Goal: Transaction & Acquisition: Obtain resource

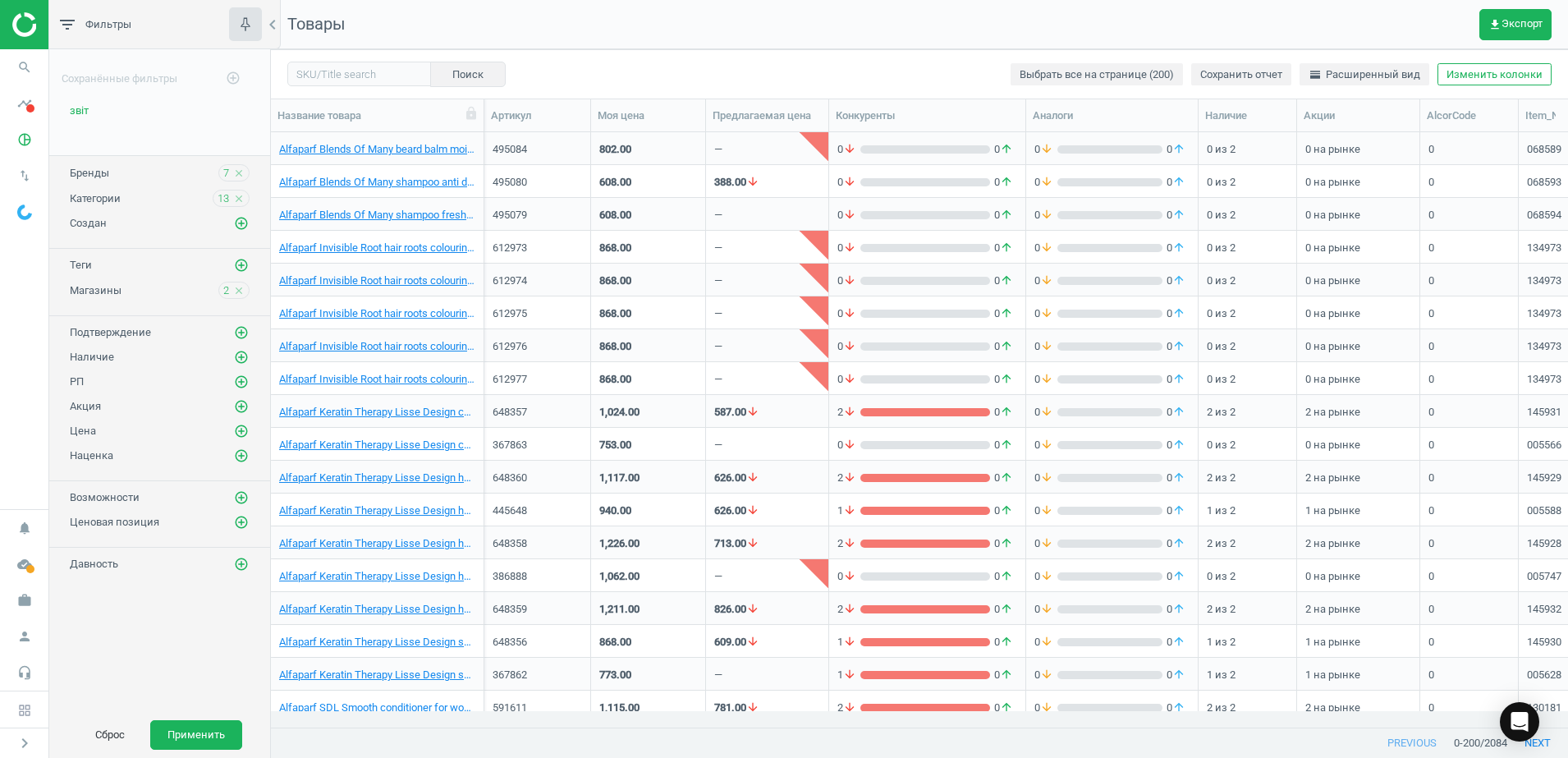
scroll to position [563, 1282]
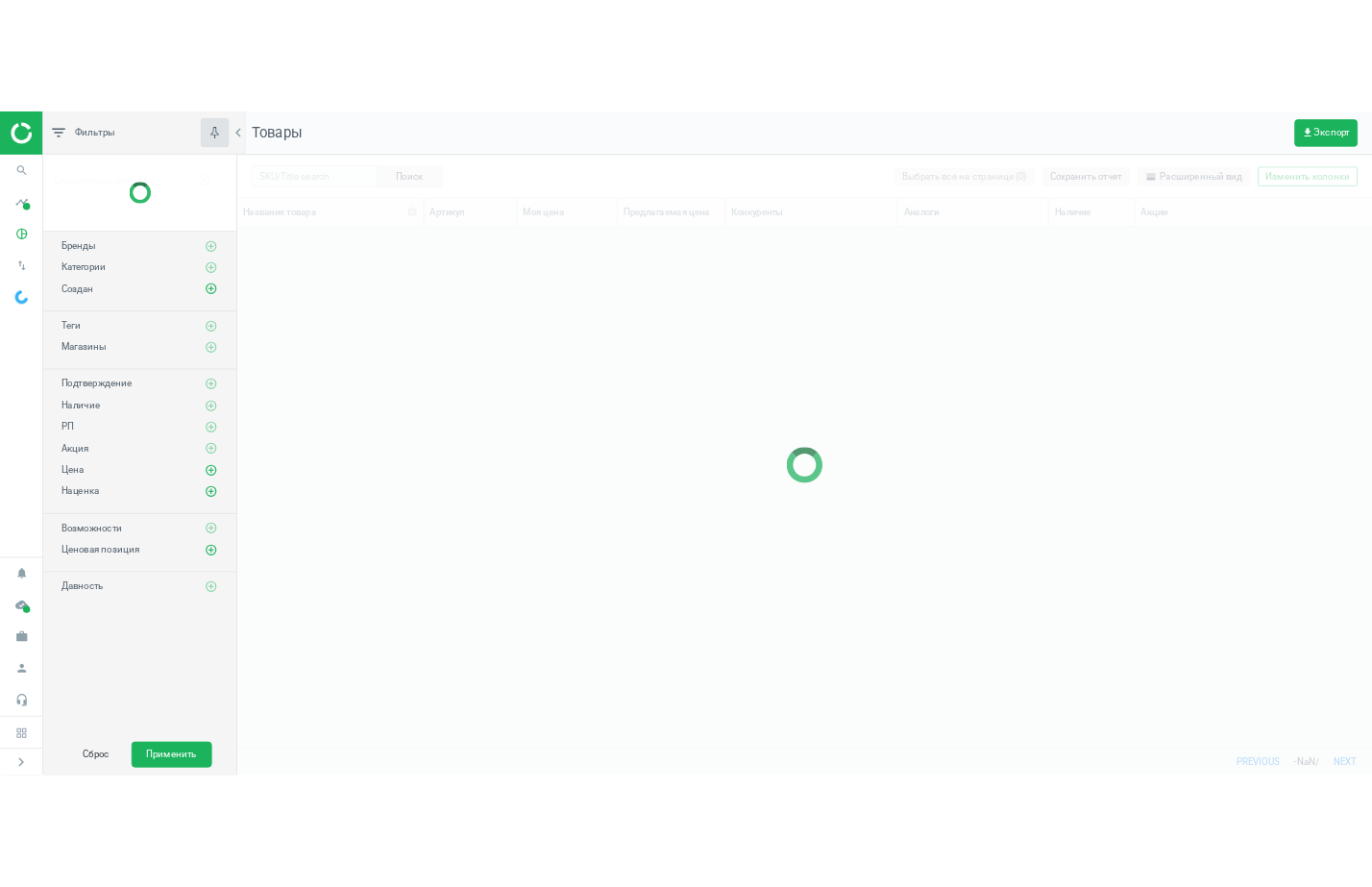
scroll to position [659, 1500]
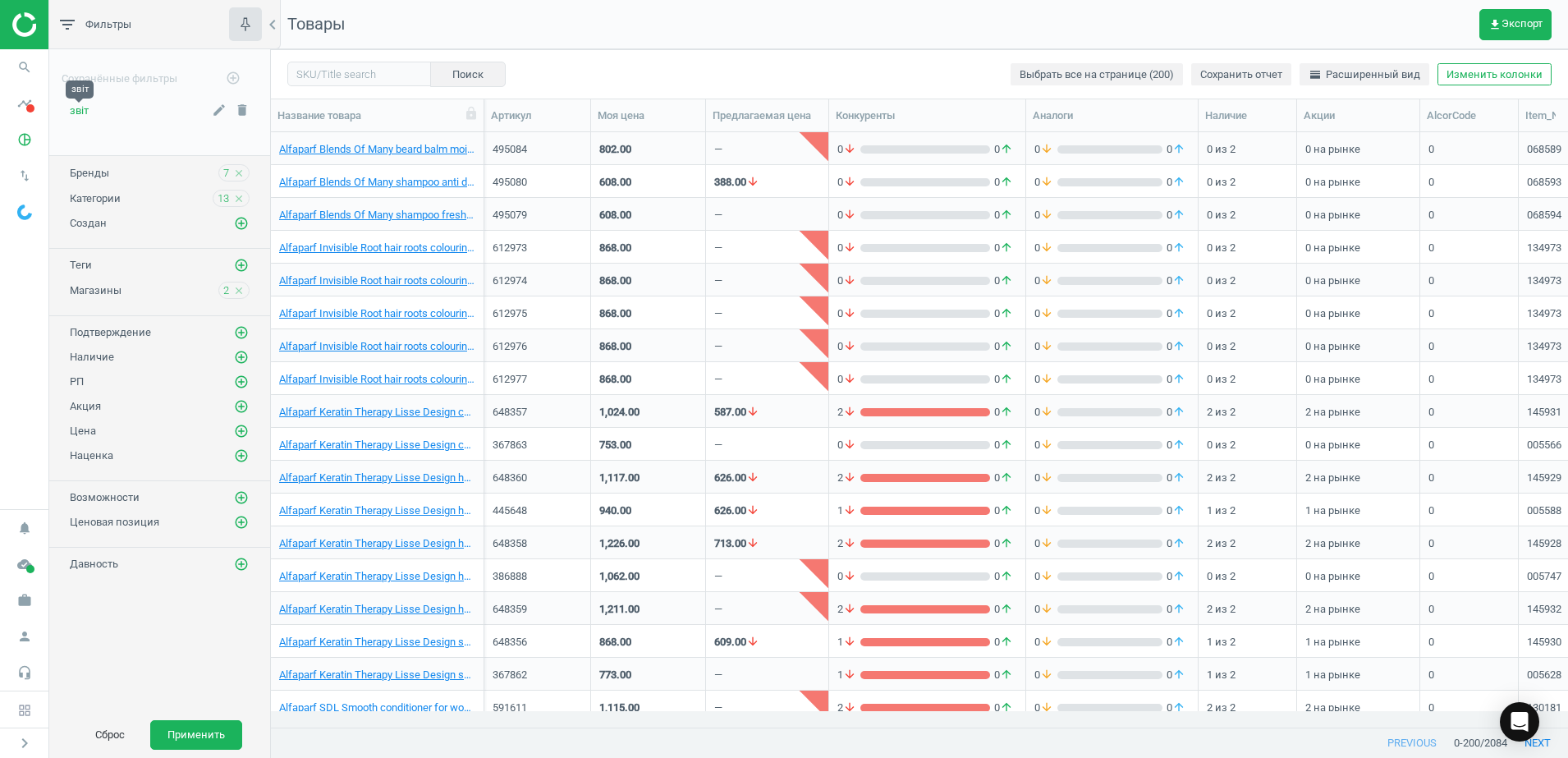
click at [77, 108] on span "звіт" at bounding box center [79, 110] width 19 height 13
click at [215, 732] on button "Применить" at bounding box center [196, 734] width 92 height 30
click at [1504, 29] on span "get_app Экспорт" at bounding box center [1516, 25] width 54 height 14
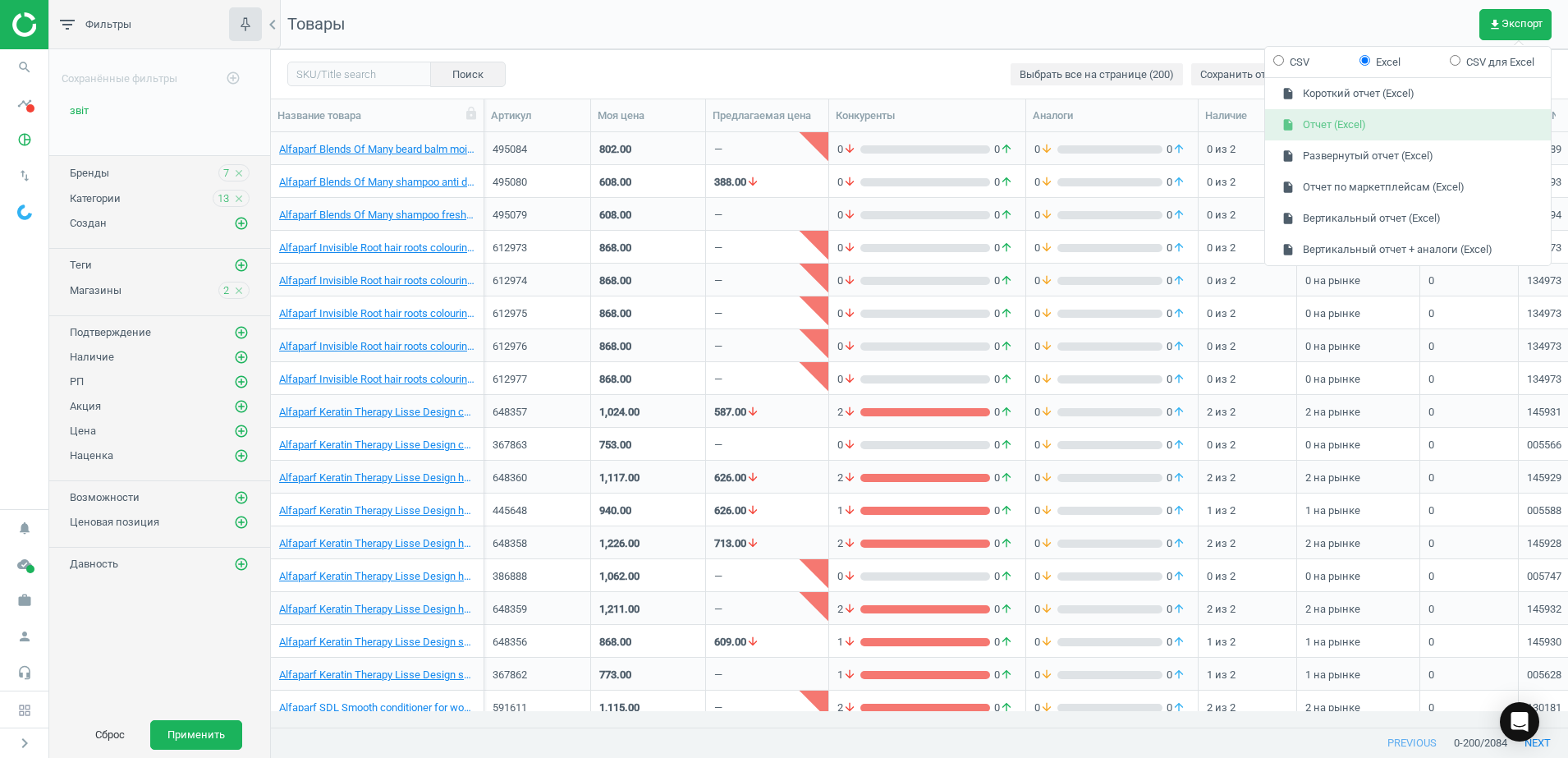
click at [1351, 130] on button "insert_drive_file Отчет (Excel)" at bounding box center [1407, 124] width 285 height 31
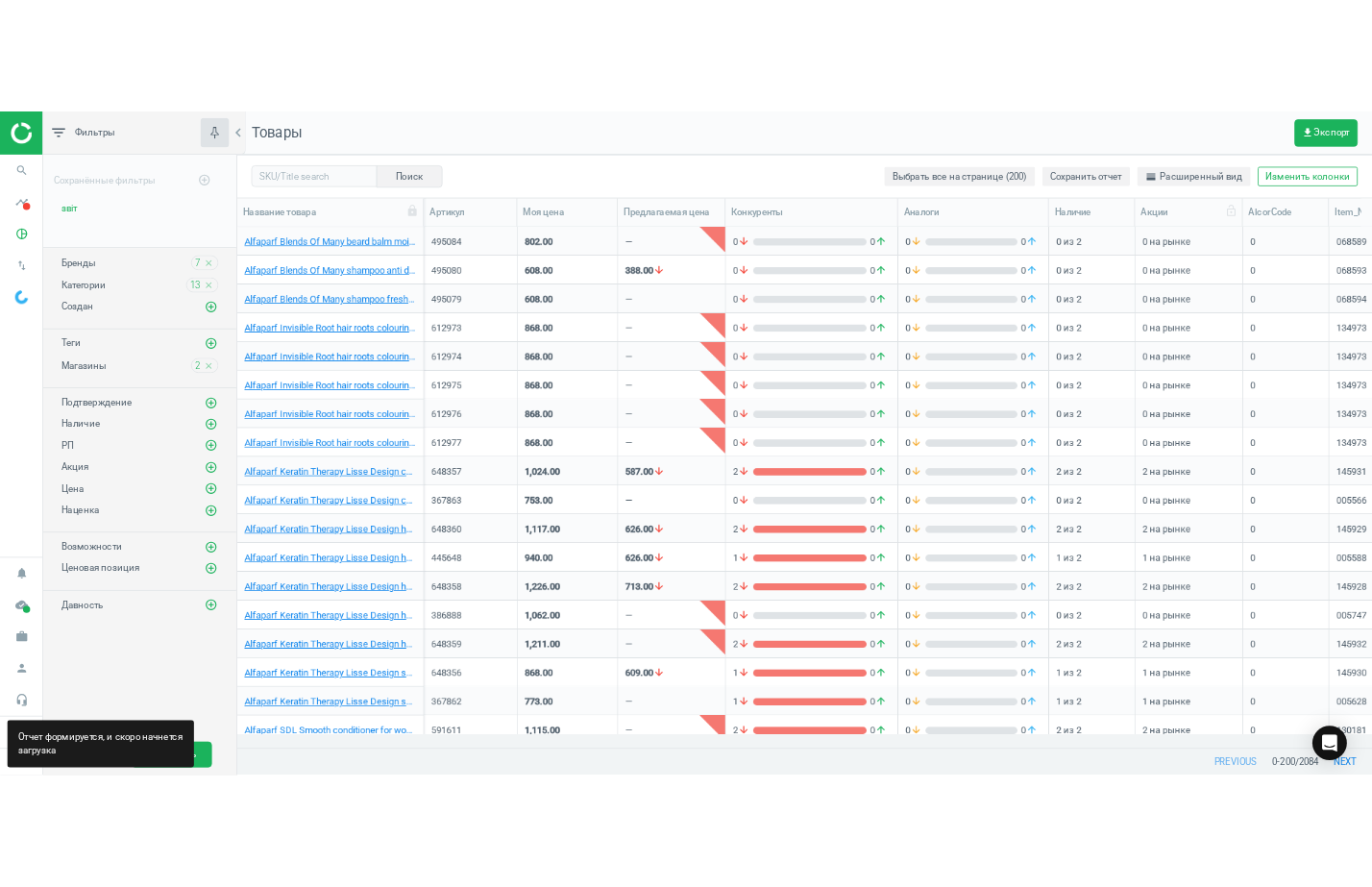
scroll to position [659, 1036]
